Goal: Task Accomplishment & Management: Manage account settings

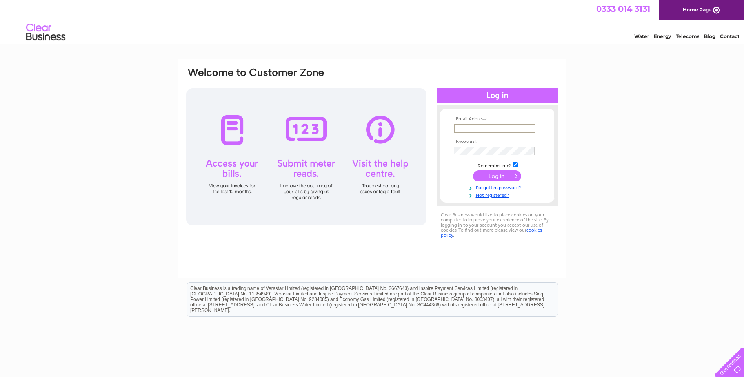
click at [464, 129] on input "text" at bounding box center [495, 128] width 82 height 9
type input "[PERSON_NAME][EMAIL_ADDRESS][DOMAIN_NAME]"
click at [487, 178] on input "submit" at bounding box center [497, 176] width 48 height 11
click at [502, 178] on input "submit" at bounding box center [497, 176] width 48 height 11
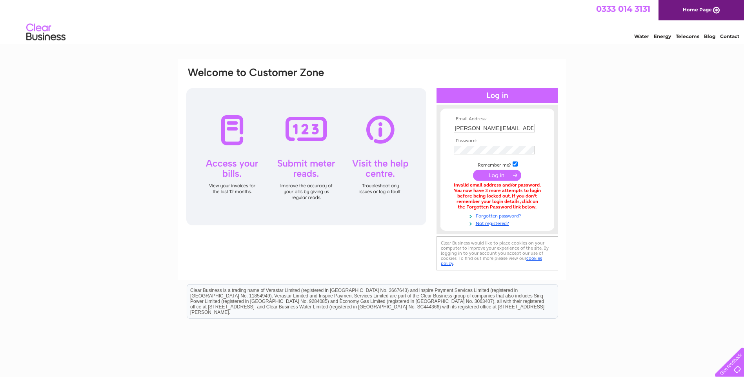
click at [497, 216] on link "Forgotten password?" at bounding box center [498, 215] width 89 height 7
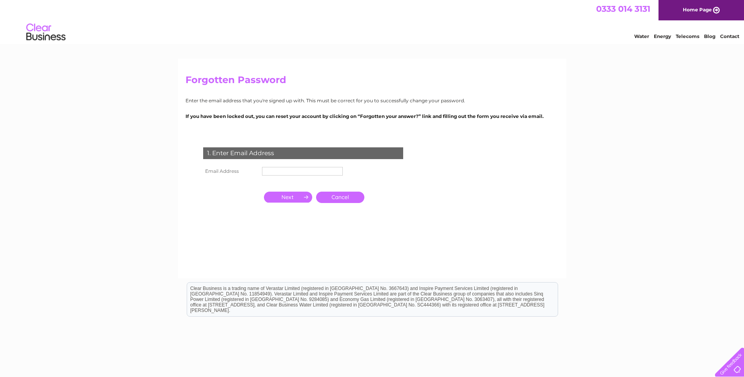
click at [267, 170] on input "text" at bounding box center [302, 171] width 81 height 9
type input "roberta_cromlet@outlook.com"
click at [285, 200] on input "button" at bounding box center [288, 197] width 48 height 11
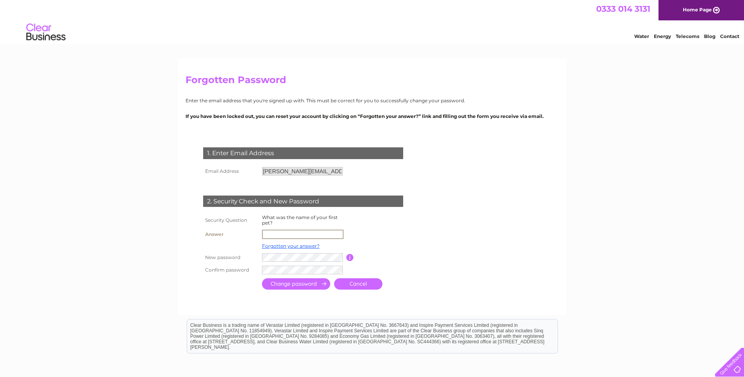
click at [273, 232] on input "text" at bounding box center [303, 234] width 82 height 9
type input "Cindy"
click at [277, 282] on input "submit" at bounding box center [296, 283] width 68 height 11
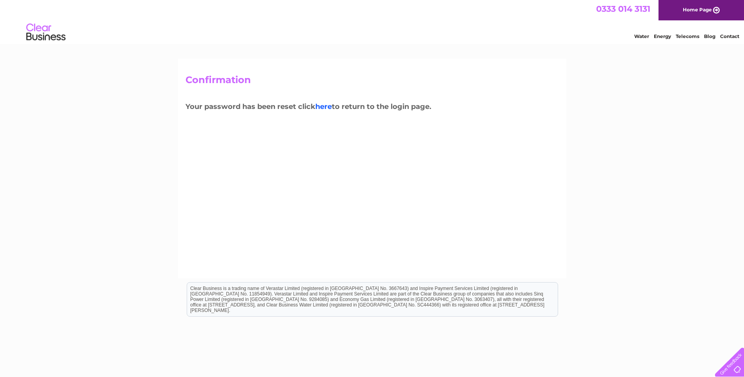
click at [331, 108] on link "here" at bounding box center [323, 106] width 16 height 9
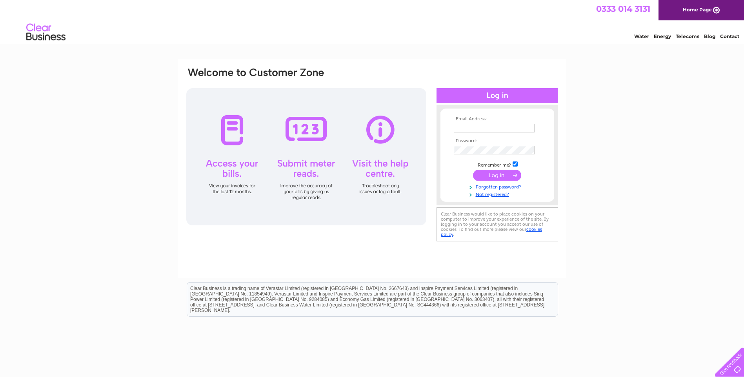
type input "roberta_cromlet@outlook.com"
click at [485, 177] on input "submit" at bounding box center [497, 175] width 48 height 11
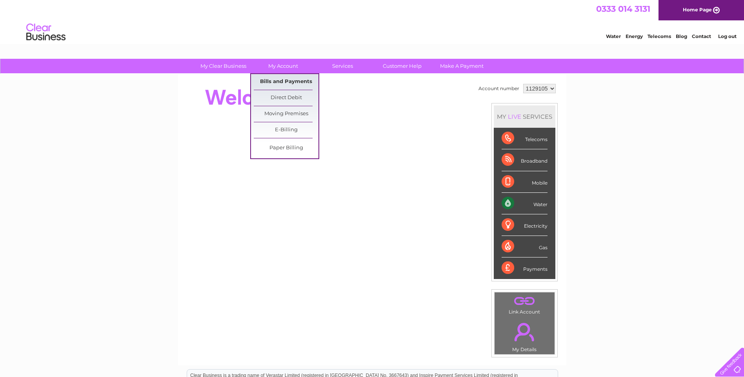
click at [282, 80] on link "Bills and Payments" at bounding box center [286, 82] width 65 height 16
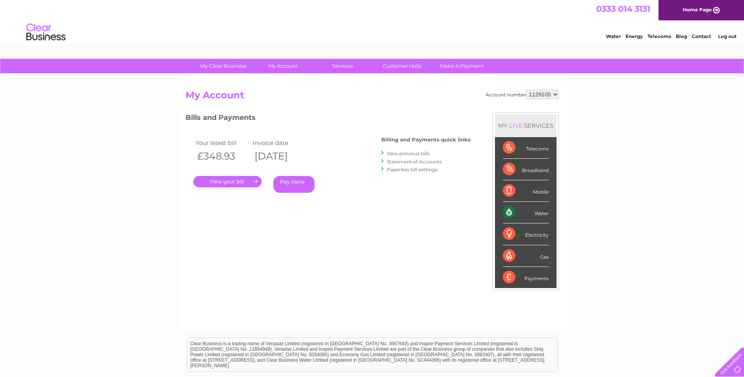
click at [216, 181] on link "." at bounding box center [227, 181] width 68 height 11
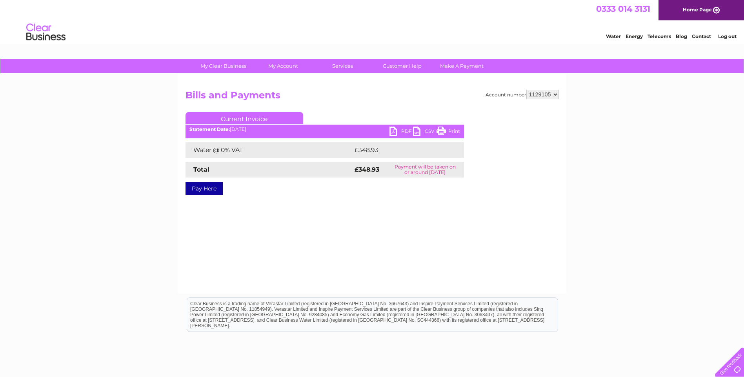
click at [392, 130] on link "PDF" at bounding box center [401, 132] width 24 height 11
